Goal: Navigation & Orientation: Find specific page/section

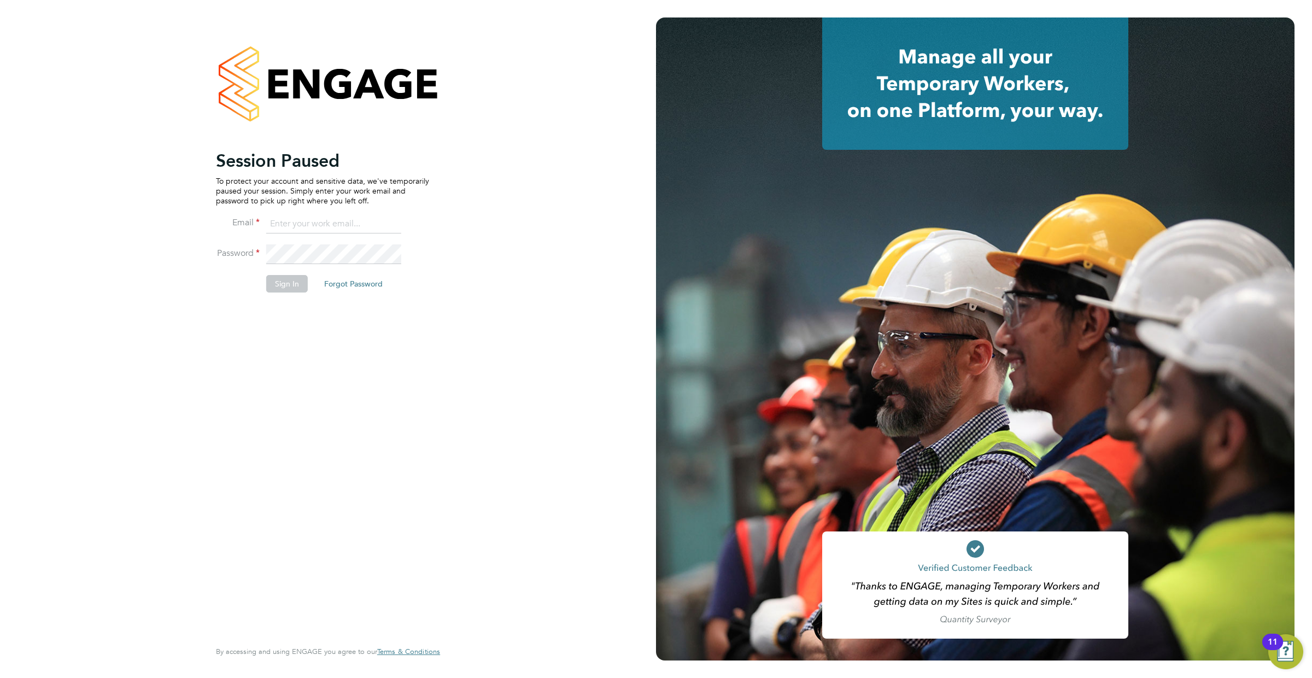
click at [365, 225] on input at bounding box center [333, 224] width 135 height 20
type input "resources@infinitivegroup.co.uk"
click at [294, 279] on button "Sign In" at bounding box center [287, 283] width 42 height 17
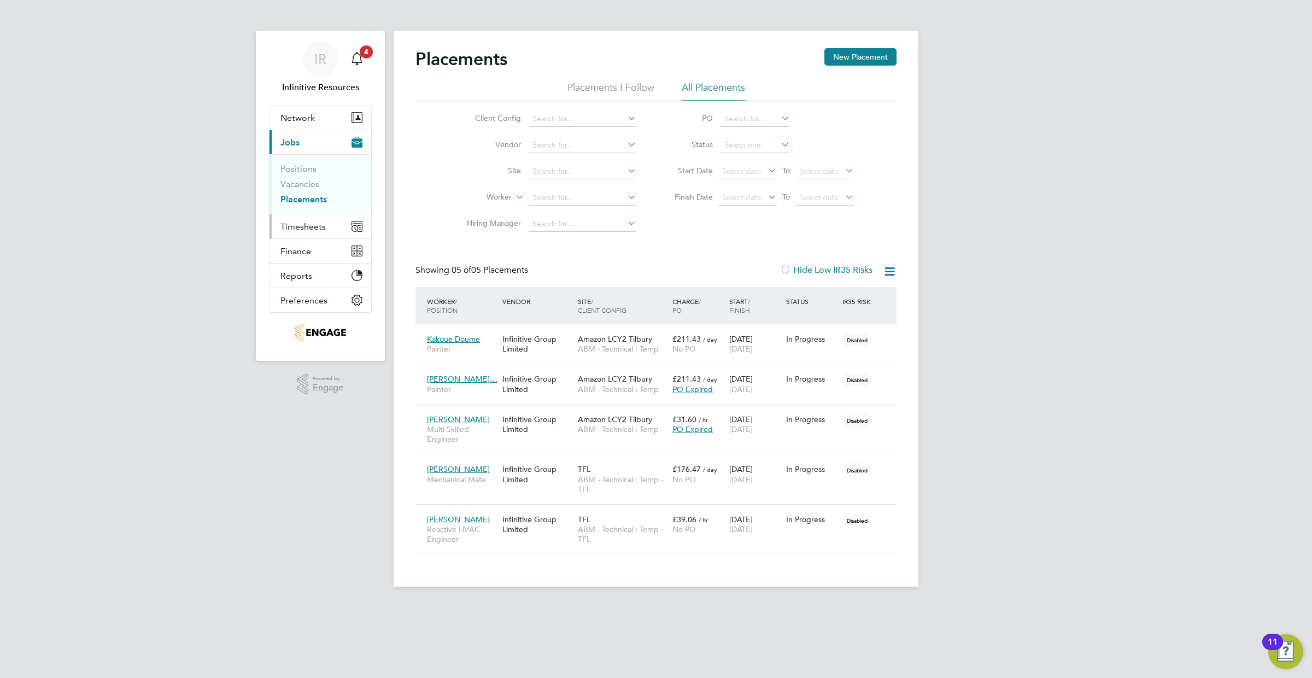
click at [285, 231] on button "Timesheets" at bounding box center [320, 226] width 102 height 24
click at [321, 147] on button "Current page: Jobs" at bounding box center [320, 142] width 102 height 24
click at [313, 184] on link "Vacancies" at bounding box center [299, 184] width 39 height 10
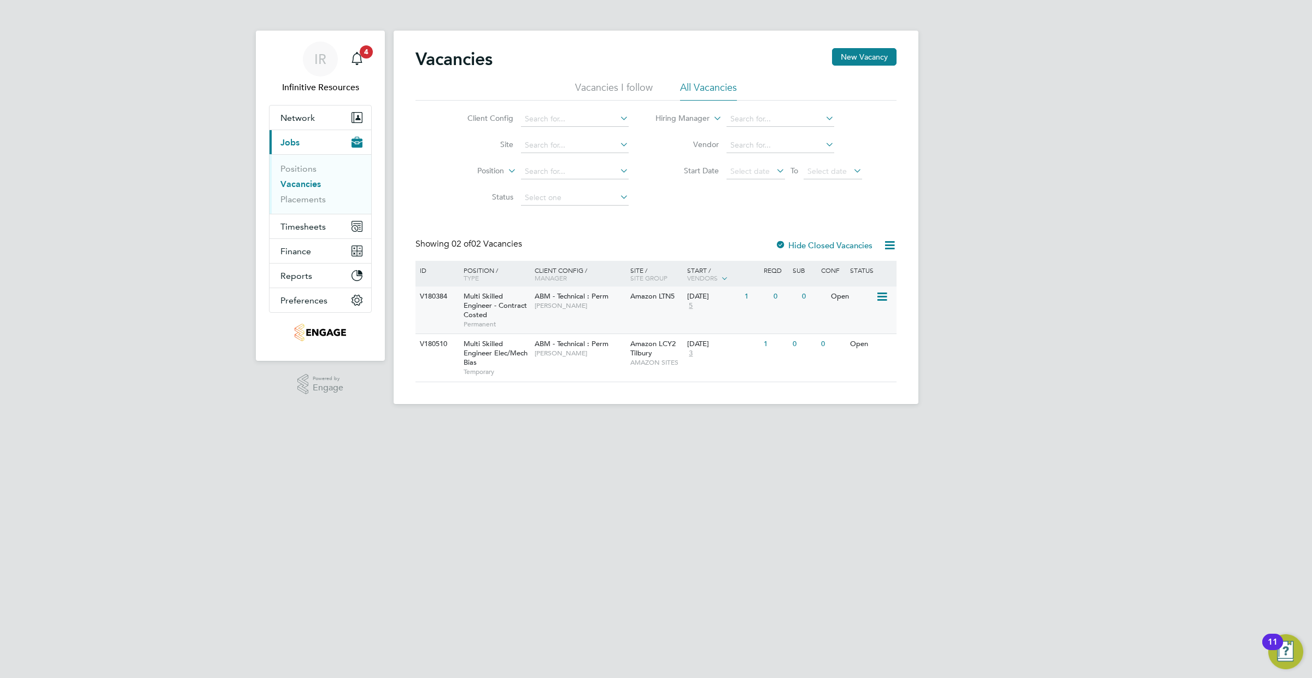
click at [595, 307] on span "[PERSON_NAME]" at bounding box center [580, 305] width 90 height 9
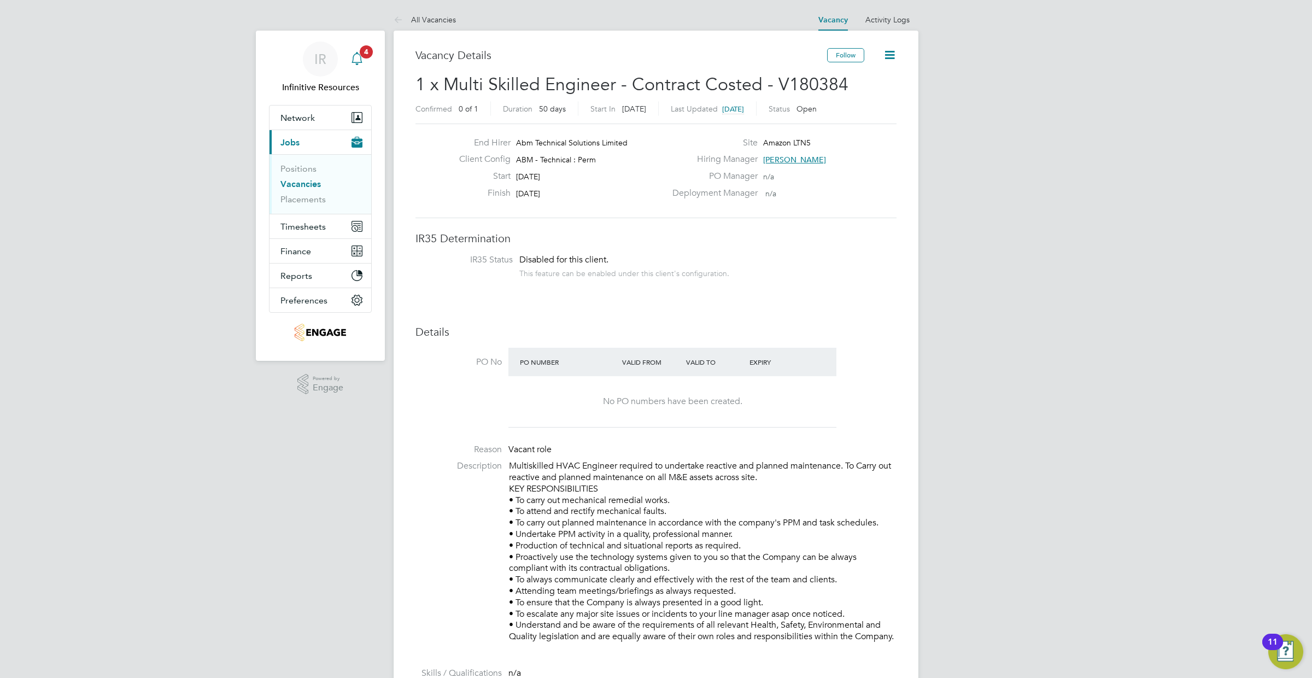
click at [366, 62] on div "Main navigation" at bounding box center [357, 59] width 22 height 22
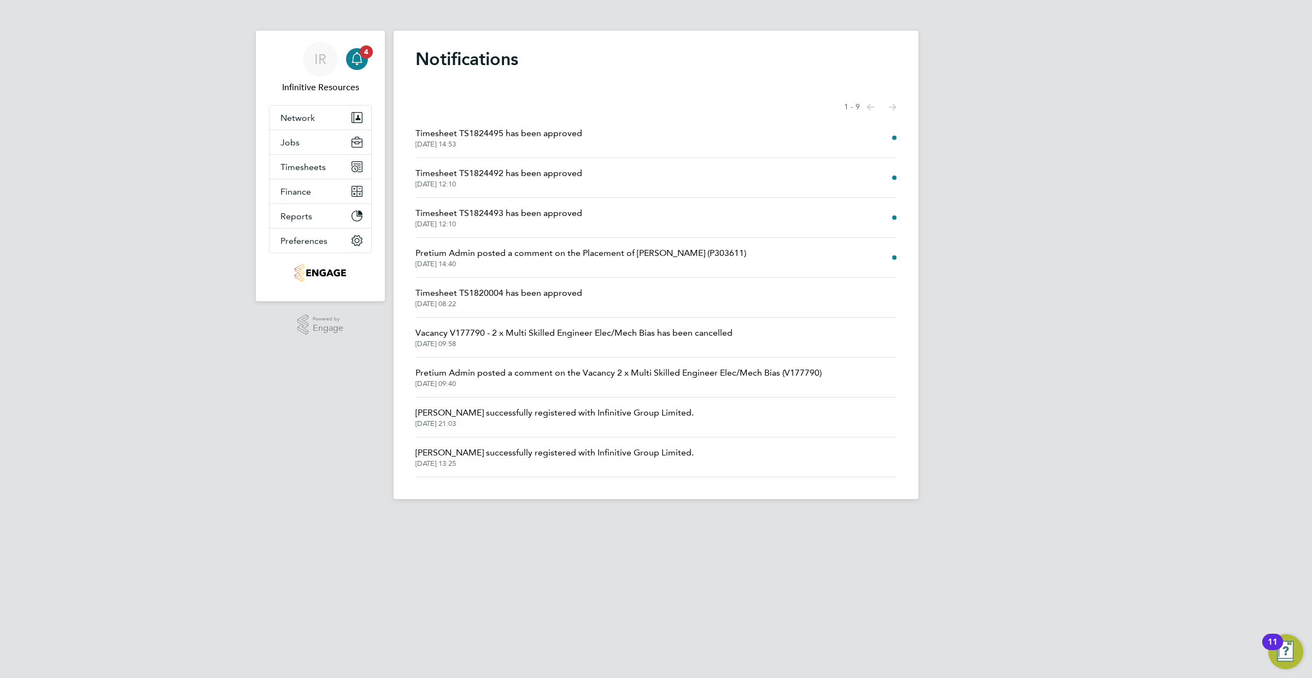
click at [1101, 22] on div "IR Infinitive Resources Notifications 4 Applications: Network Team Members Busi…" at bounding box center [656, 258] width 1312 height 516
